Goal: Find specific page/section: Find specific page/section

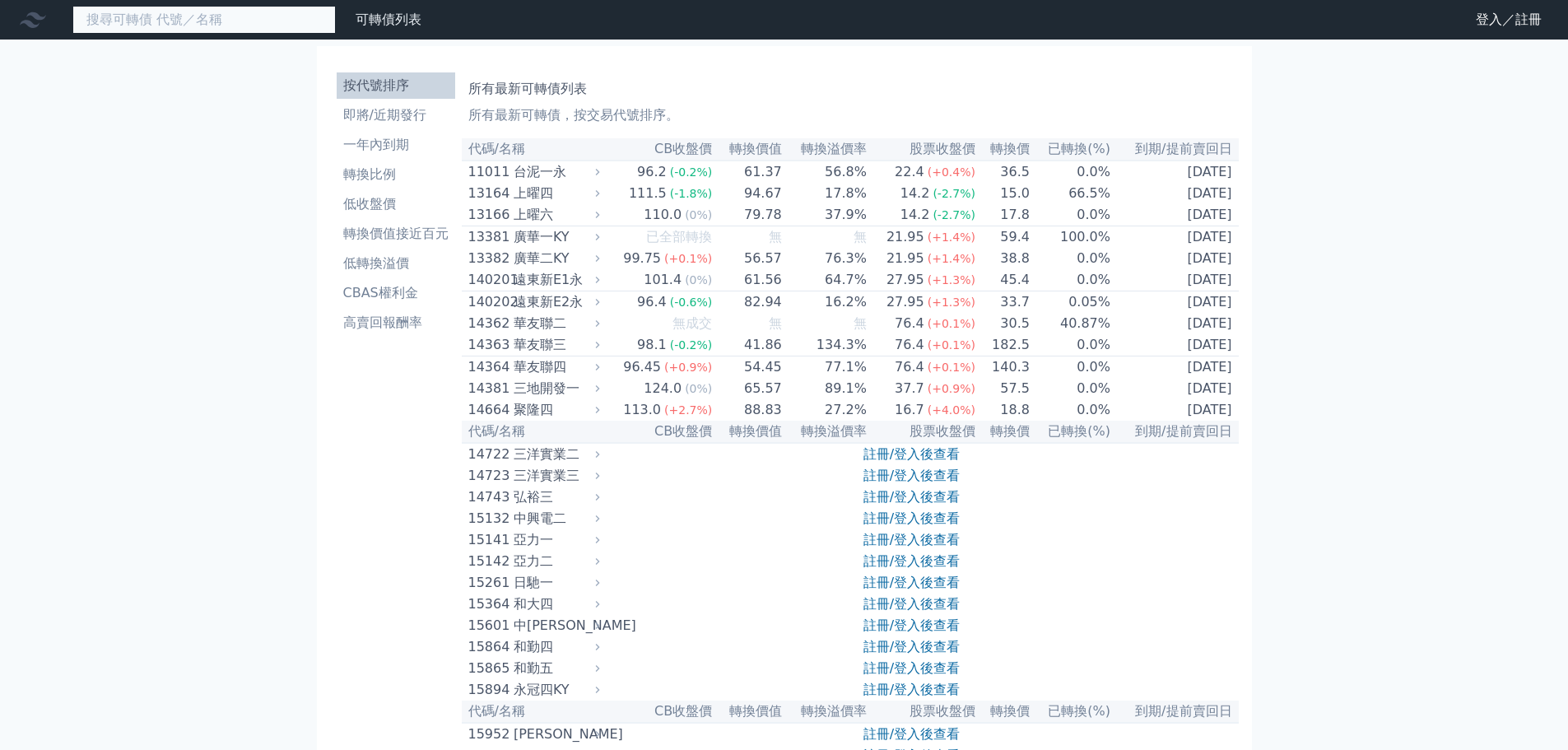
click at [149, 17] on input at bounding box center [204, 19] width 264 height 28
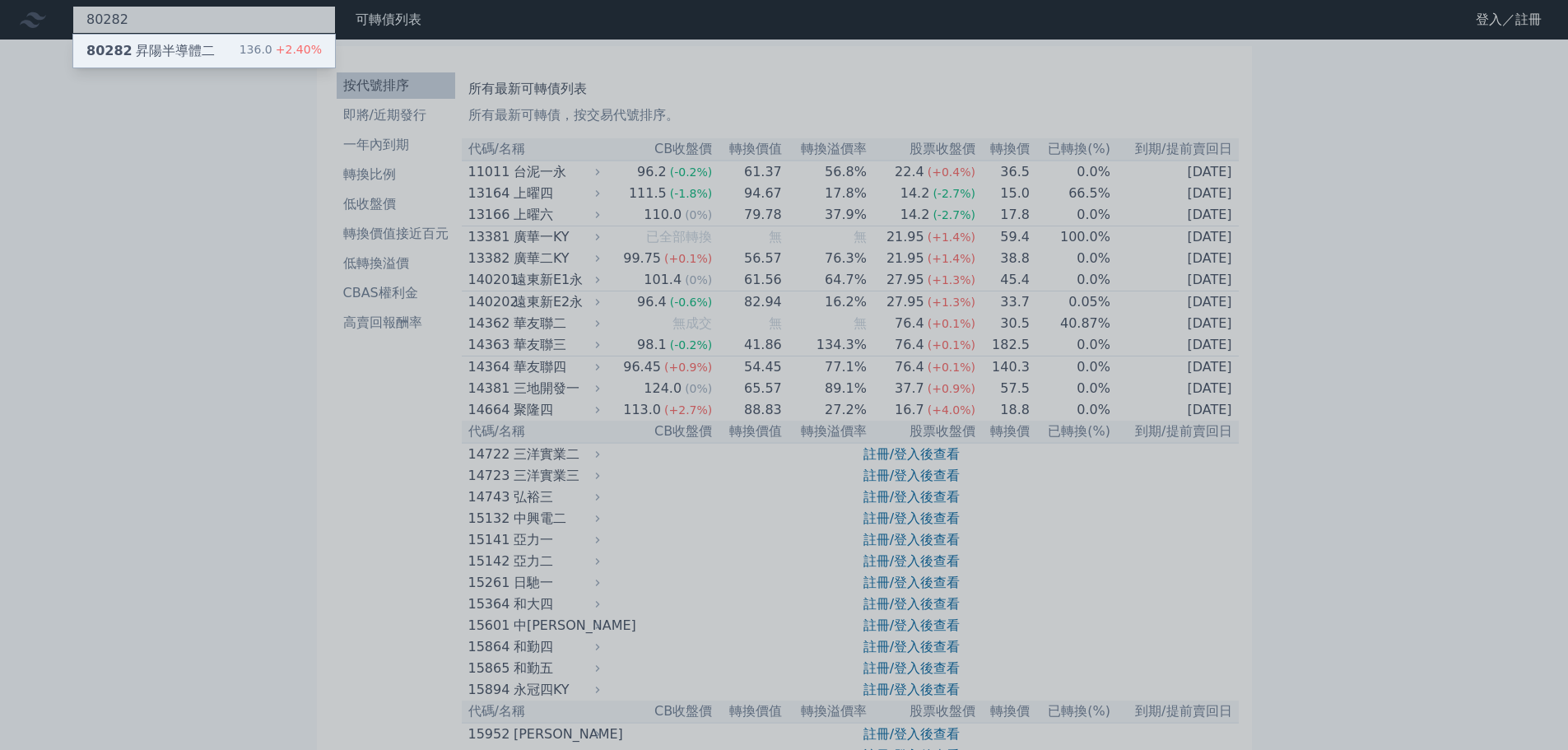
type input "80282"
click at [126, 54] on div "80282 昇陽半導體二" at bounding box center [151, 51] width 128 height 19
click at [156, 46] on div "80282 昇陽半導體二" at bounding box center [151, 51] width 128 height 19
